Goal: Use online tool/utility: Utilize a website feature to perform a specific function

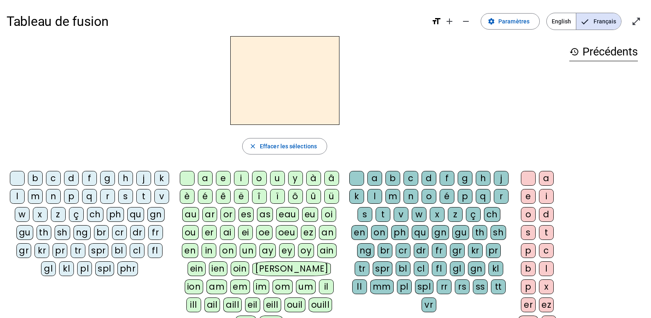
click at [43, 197] on div "m" at bounding box center [35, 196] width 15 height 15
click at [208, 178] on div "a" at bounding box center [205, 178] width 15 height 15
click at [136, 204] on div "t" at bounding box center [143, 196] width 15 height 15
click at [25, 198] on div "l" at bounding box center [17, 196] width 15 height 15
click at [223, 180] on div "e" at bounding box center [223, 178] width 15 height 15
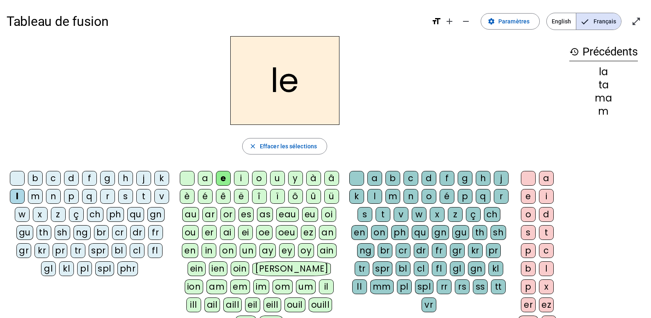
click at [276, 180] on div "u" at bounding box center [277, 178] width 15 height 15
click at [136, 204] on div "t" at bounding box center [143, 196] width 15 height 15
click at [79, 179] on div "d" at bounding box center [71, 178] width 15 height 15
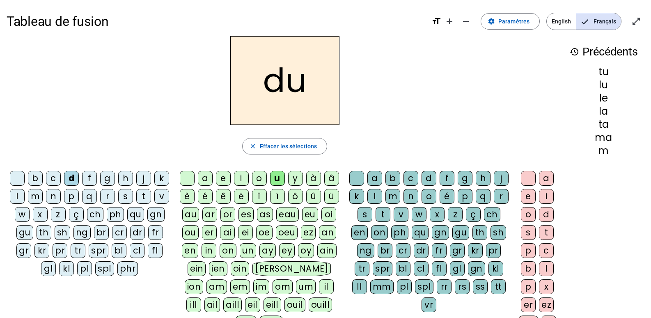
click at [225, 179] on div "e" at bounding box center [223, 178] width 15 height 15
click at [43, 198] on div "m" at bounding box center [35, 196] width 15 height 15
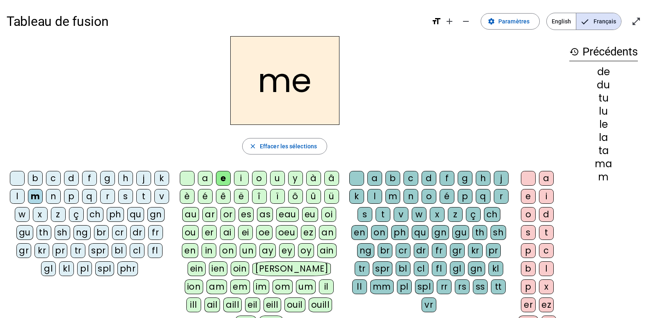
click at [151, 182] on div "j" at bounding box center [143, 178] width 15 height 15
